Goal: Information Seeking & Learning: Learn about a topic

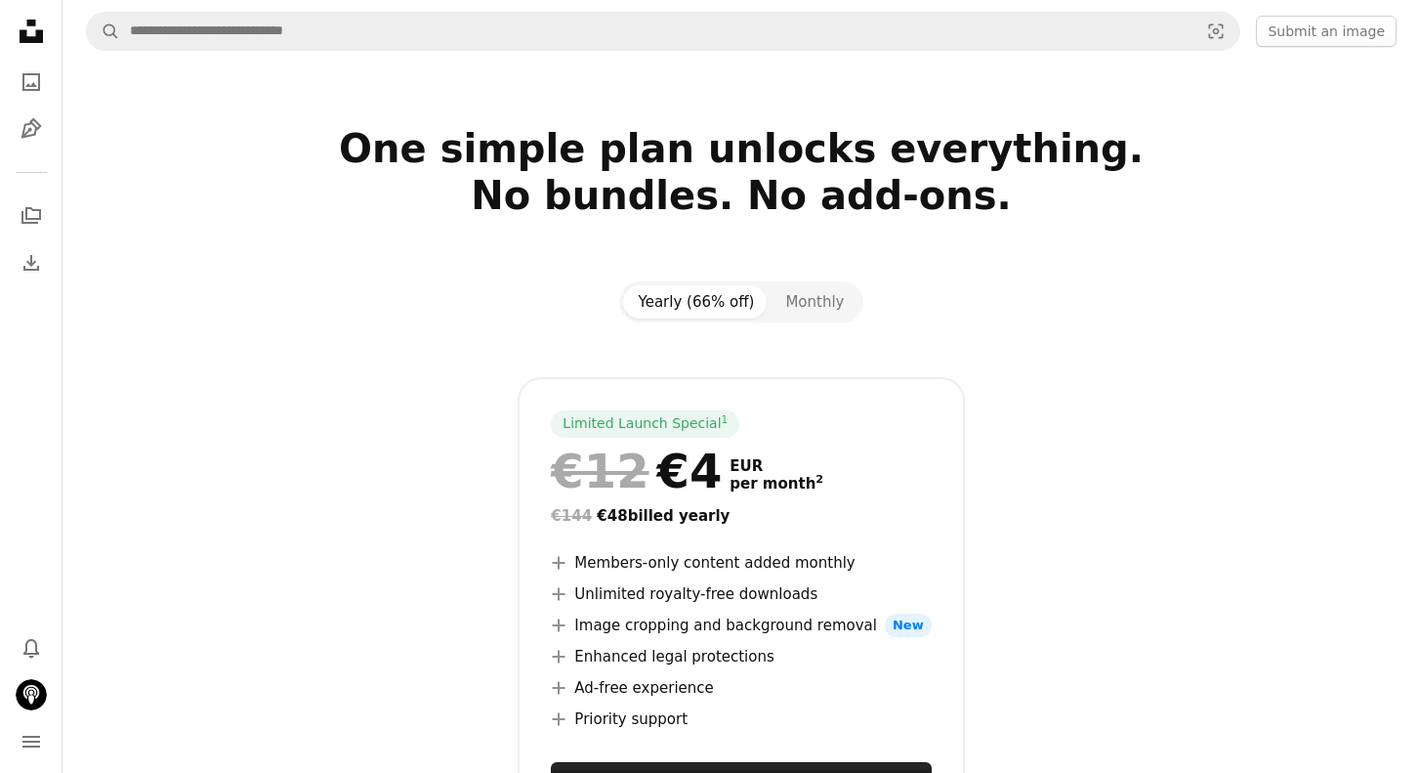
click at [1103, 300] on div "Yearly (66% off) Monthly Limited Launch Special 1 €12 €4 EUR per month 2 €144 €…" at bounding box center [741, 579] width 1305 height 596
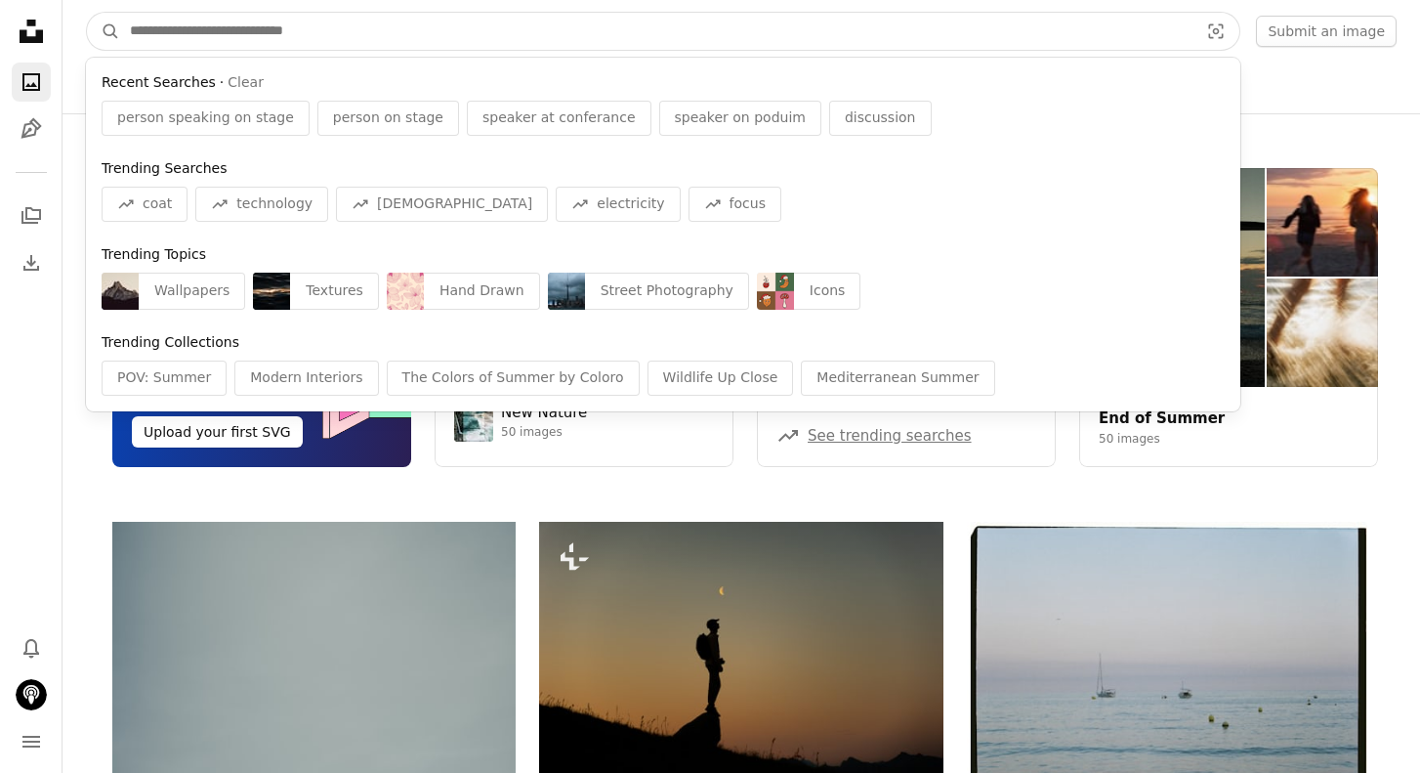
click at [245, 35] on input "Find visuals sitewide" at bounding box center [656, 31] width 1073 height 37
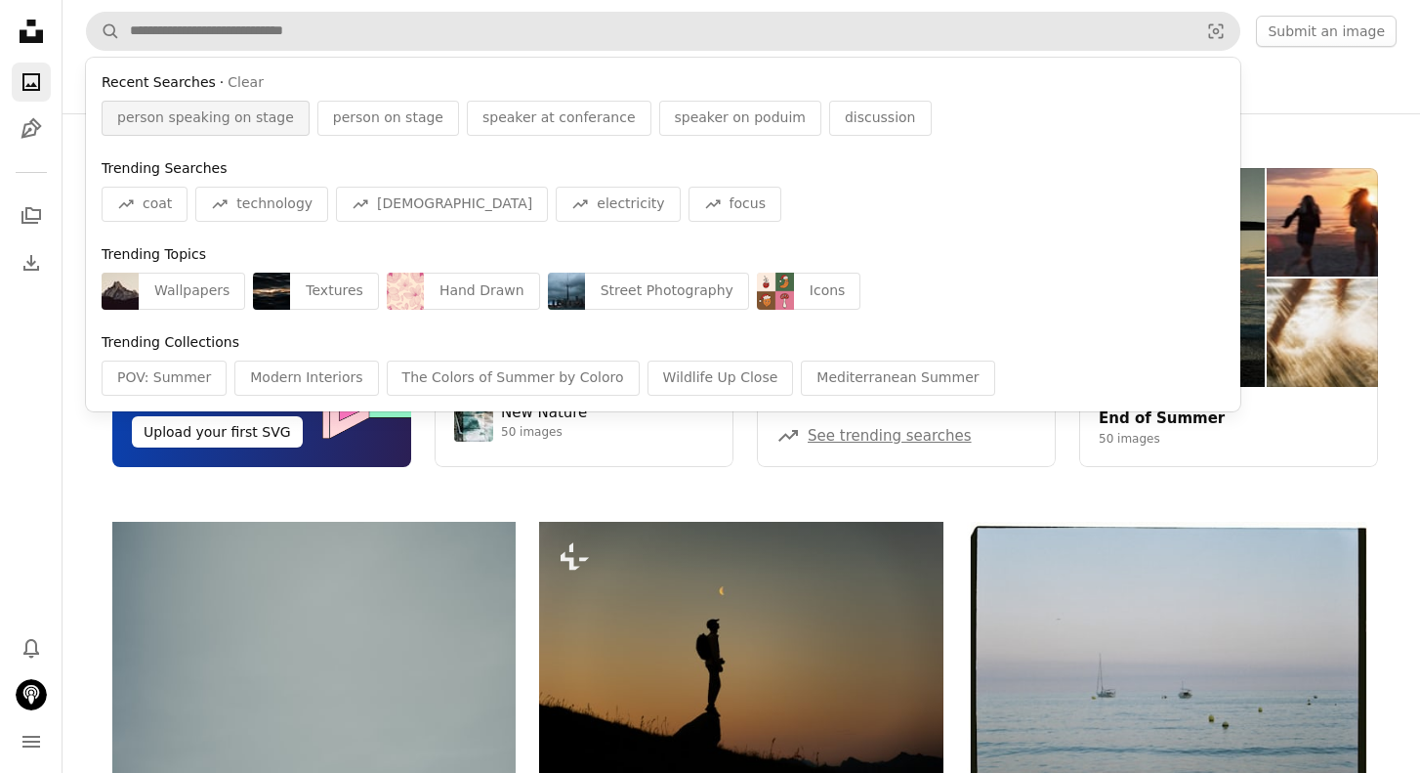
click at [259, 112] on span "person speaking on stage" at bounding box center [205, 118] width 177 height 20
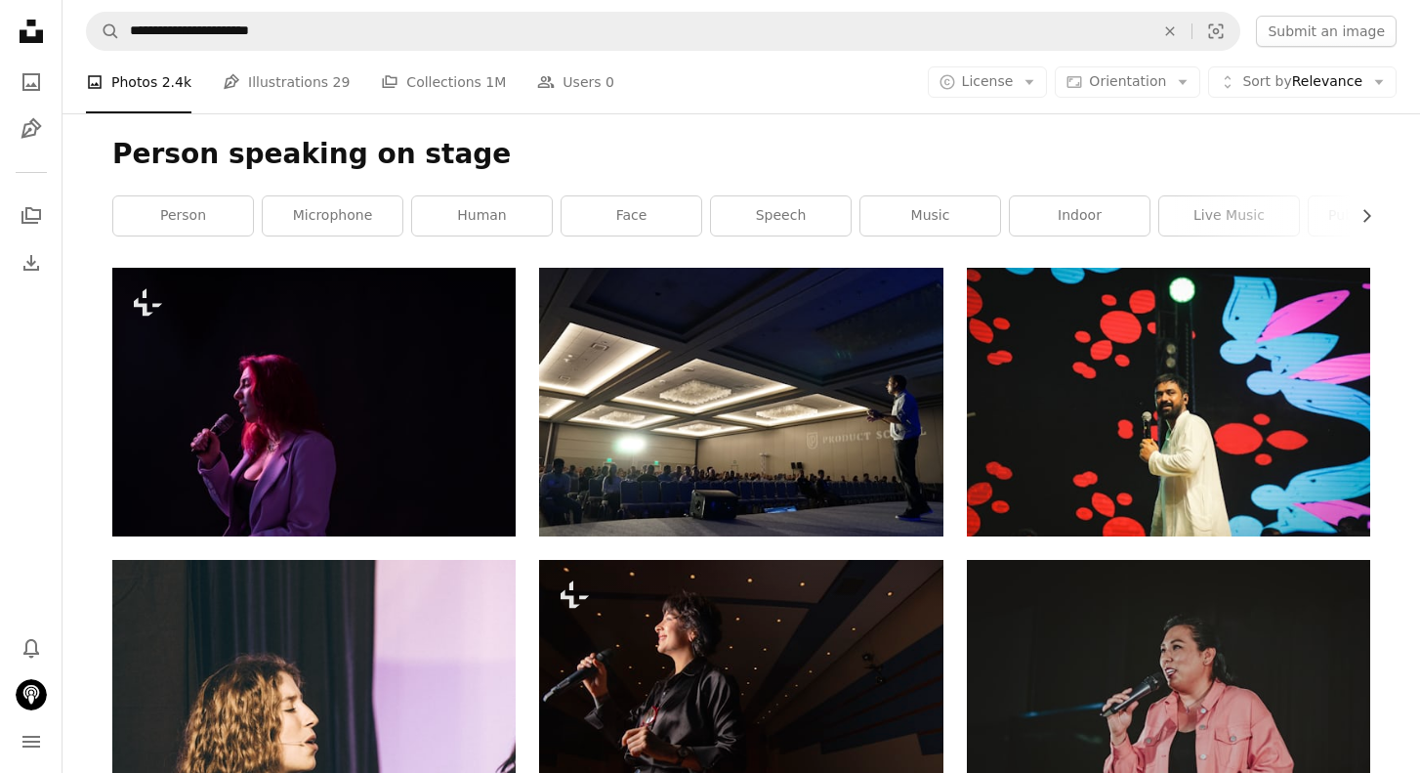
click at [528, 132] on div "Person speaking on stage Chevron right person microphone human face speech musi…" at bounding box center [741, 190] width 1305 height 154
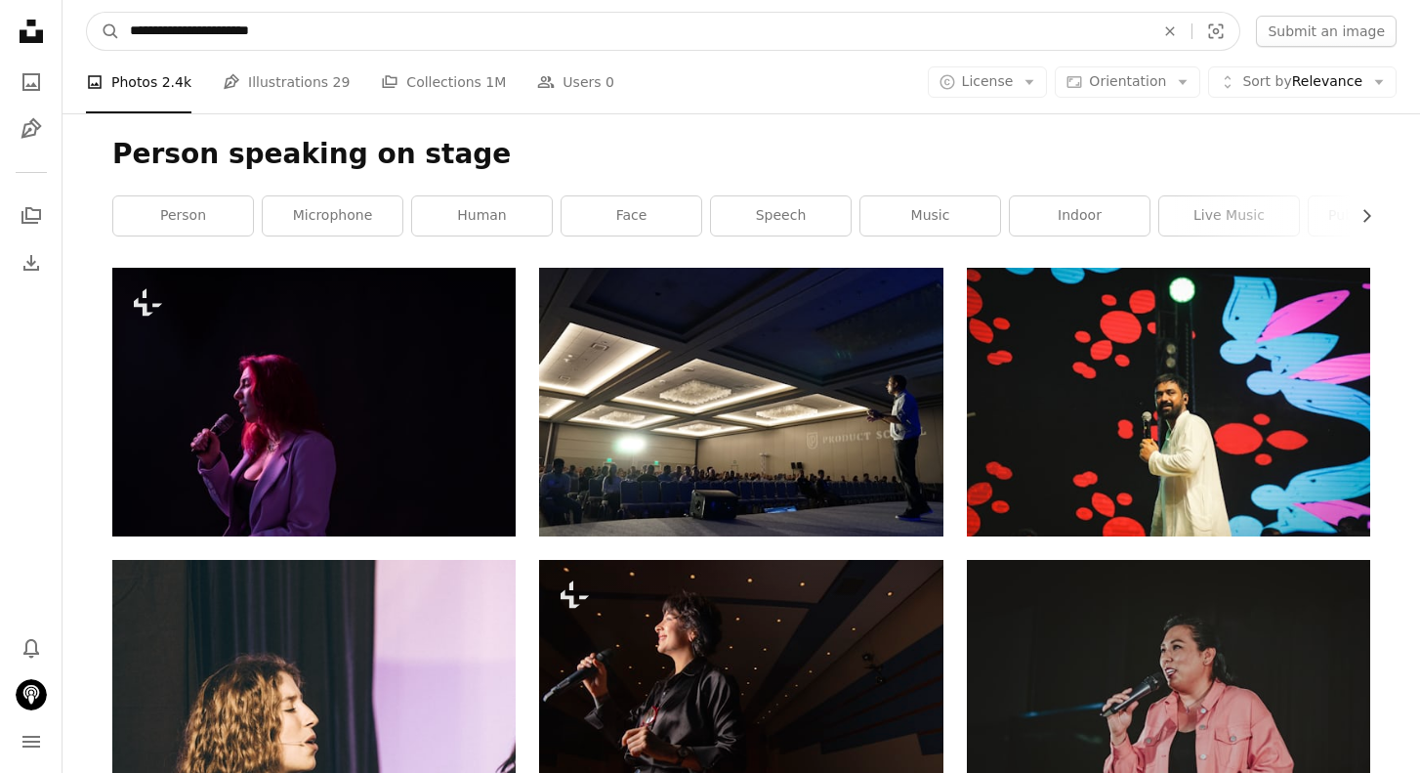
drag, startPoint x: 330, startPoint y: 18, endPoint x: 409, endPoint y: 29, distance: 80.0
click at [409, 29] on input "**********" at bounding box center [634, 31] width 1029 height 37
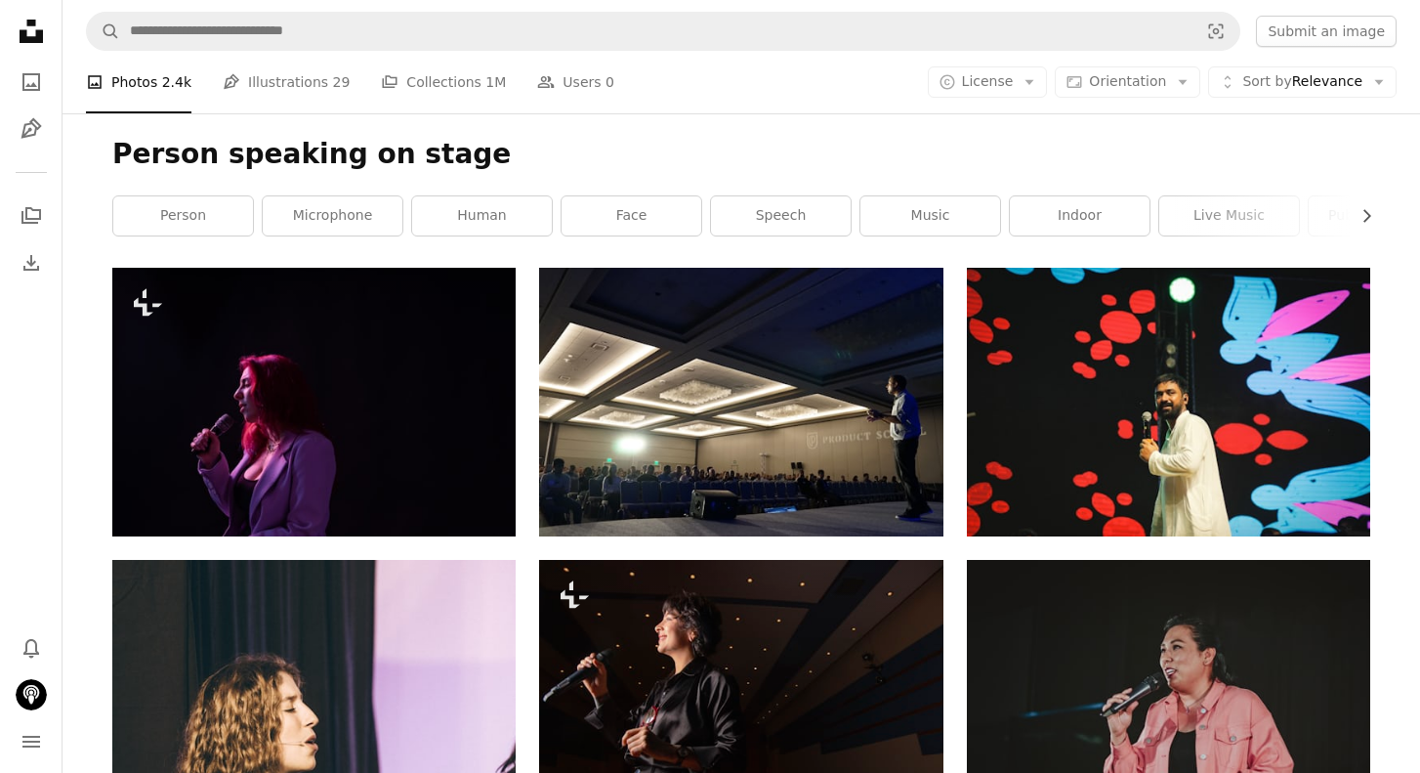
click at [37, 35] on icon at bounding box center [31, 31] width 23 height 23
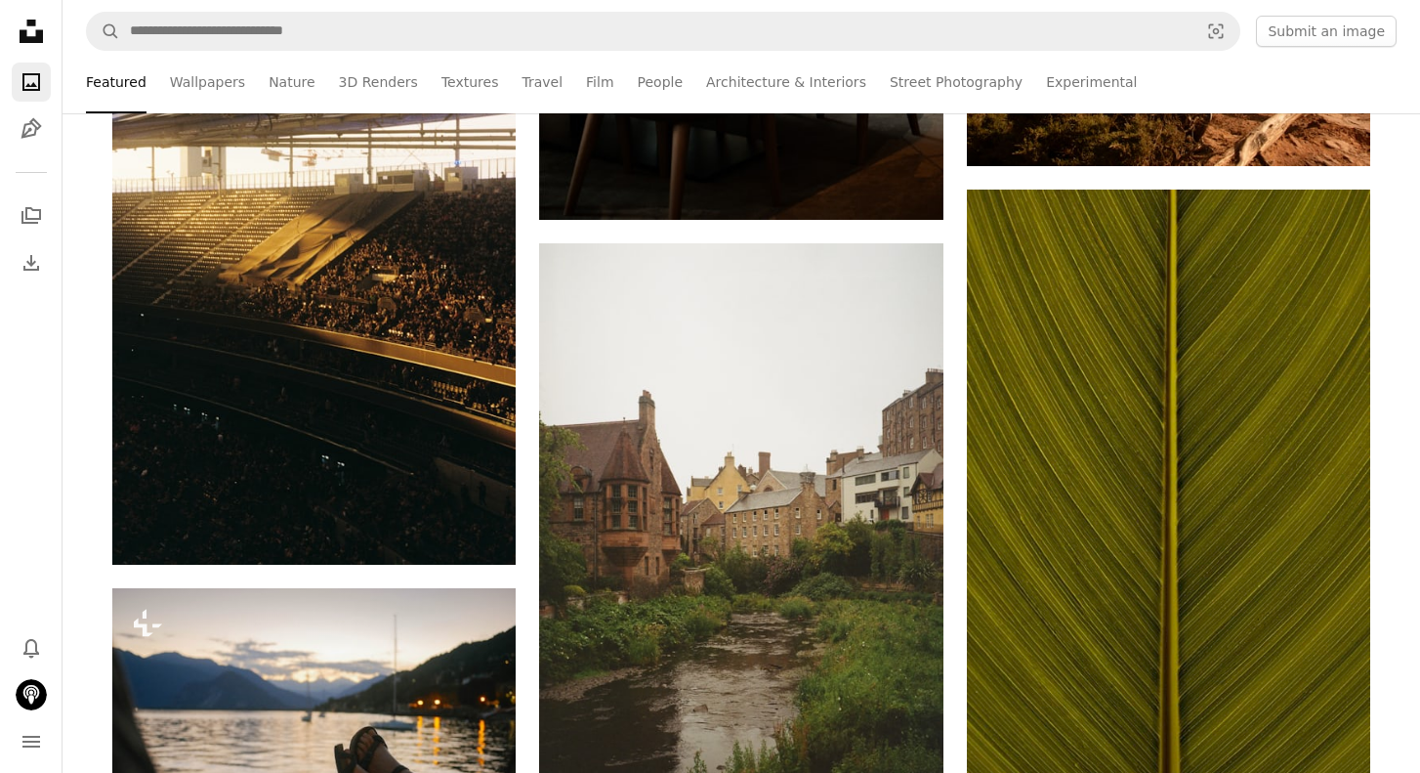
scroll to position [2645, 0]
